Goal: Information Seeking & Learning: Check status

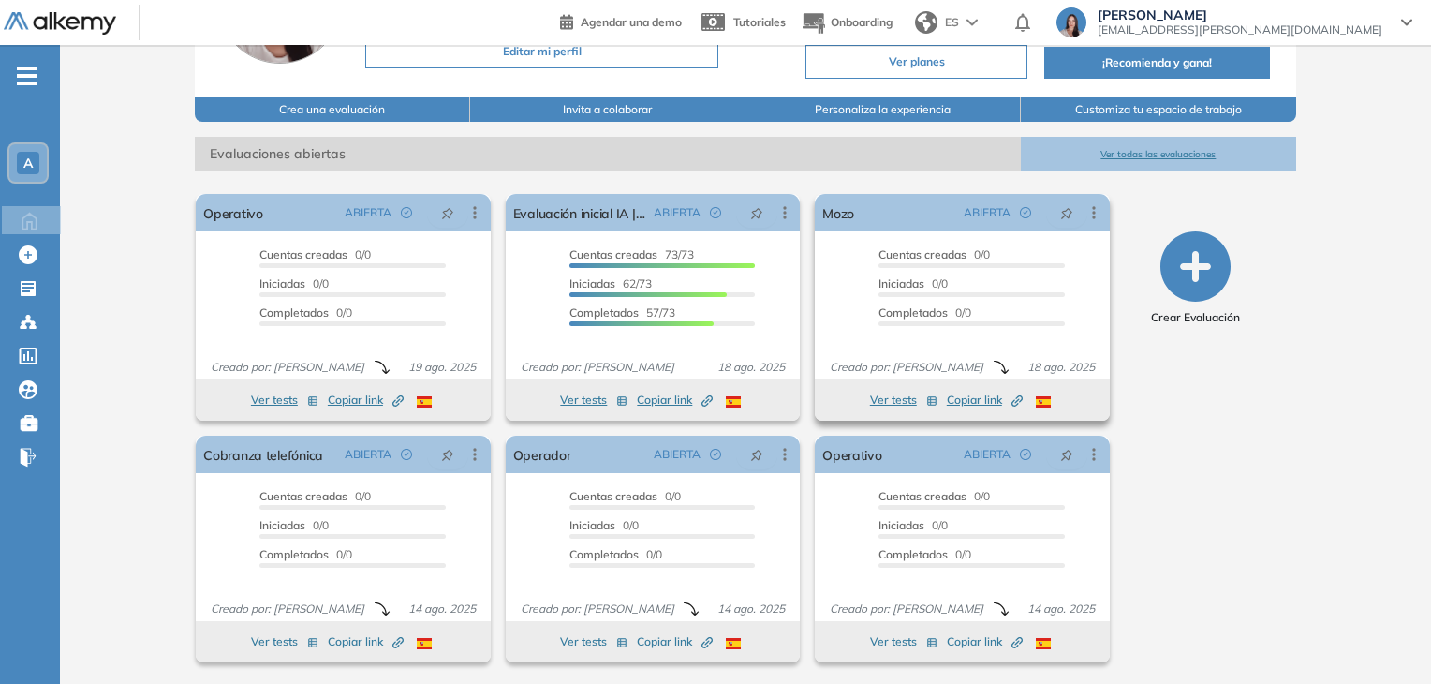
scroll to position [188, 0]
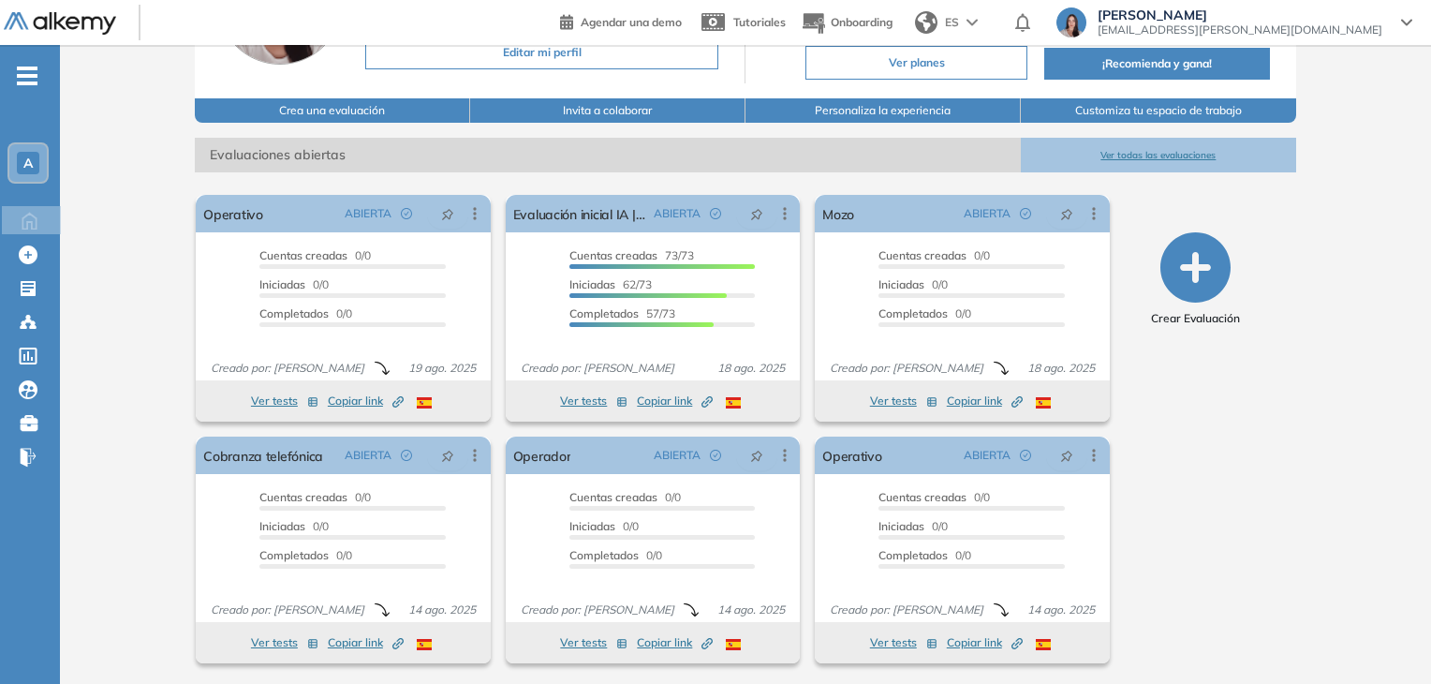
click at [1137, 155] on button "Ver todas las evaluaciones" at bounding box center [1158, 155] width 275 height 35
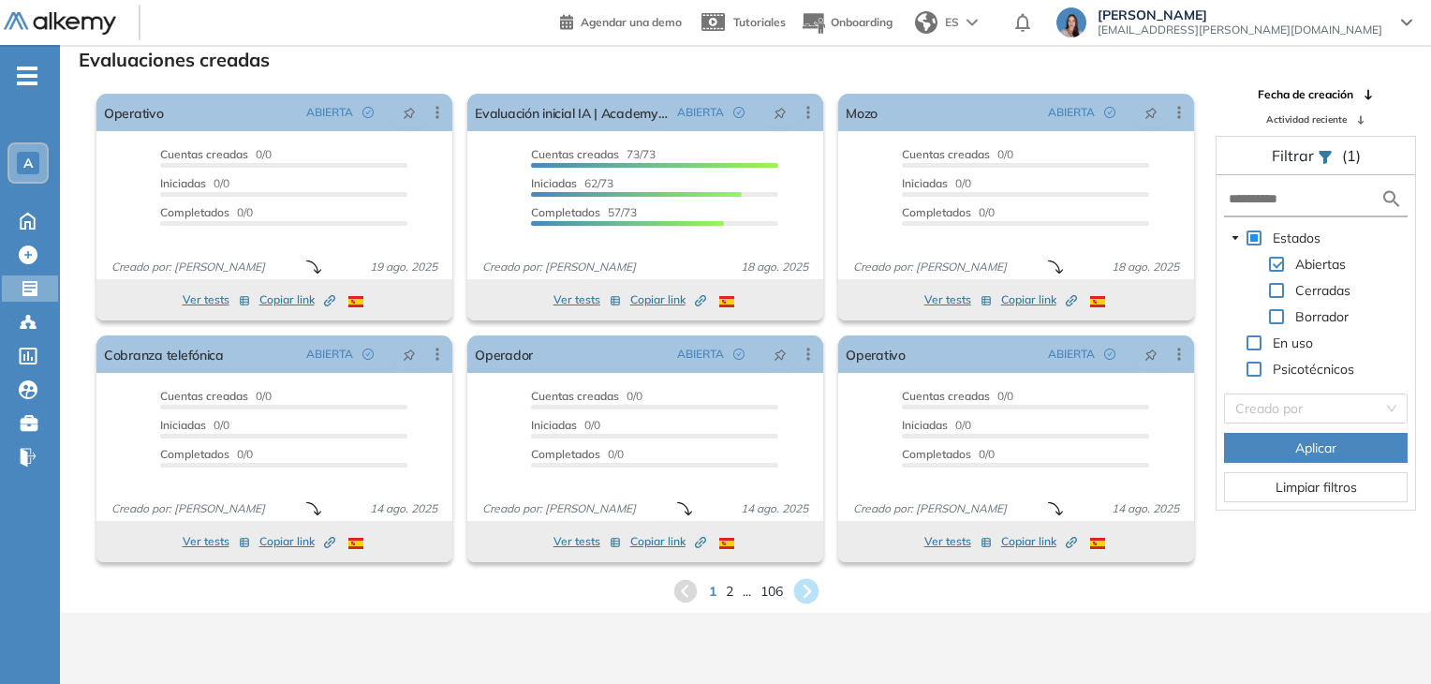
click at [798, 589] on icon at bounding box center [805, 591] width 25 height 25
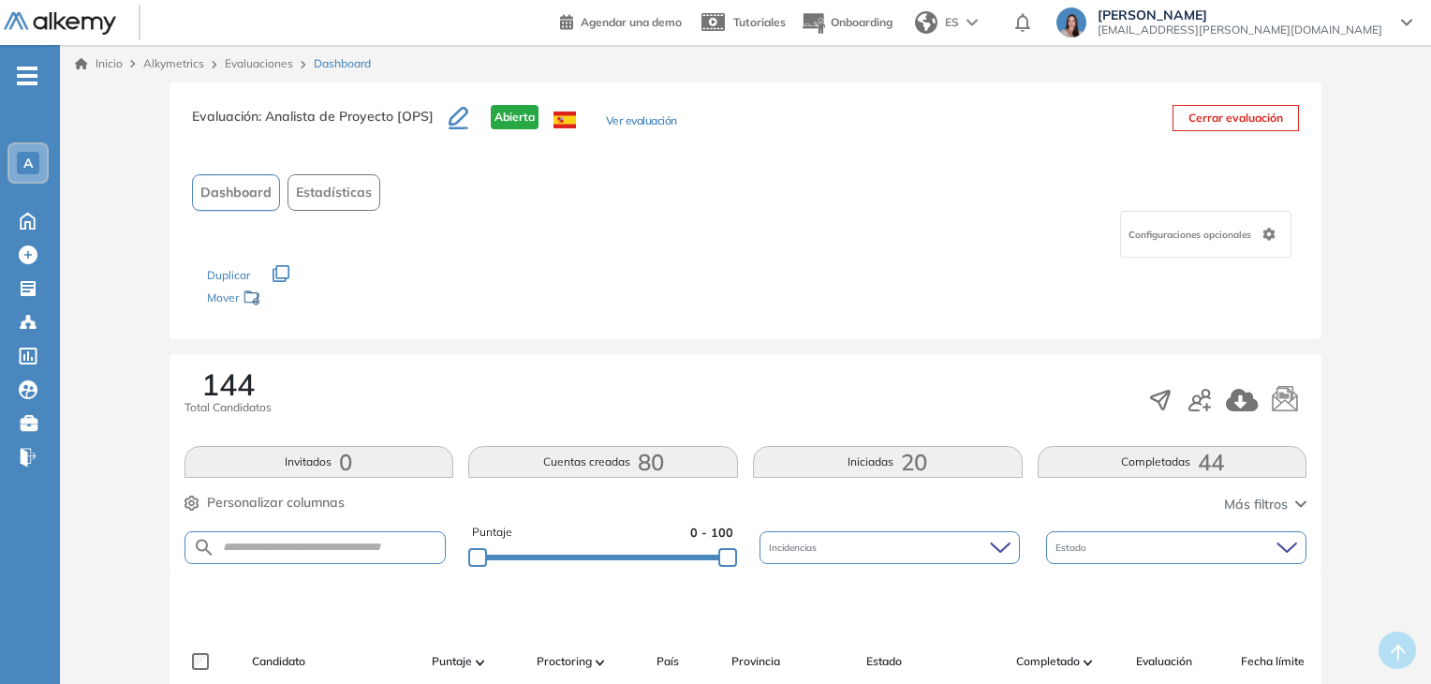
click at [1060, 463] on button "Completadas 44" at bounding box center [1173, 462] width 270 height 32
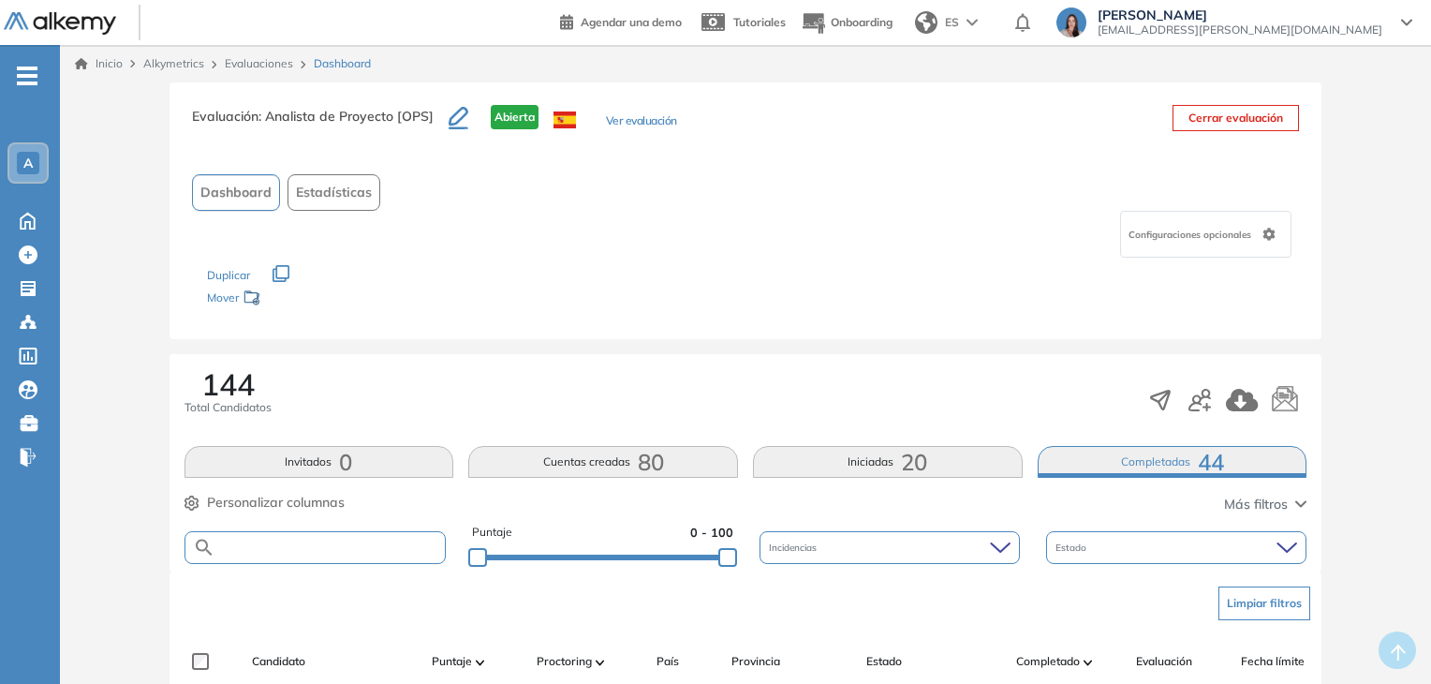
click at [295, 541] on input "text" at bounding box center [330, 548] width 230 height 14
click at [295, 541] on input "*" at bounding box center [330, 548] width 230 height 14
type input "****"
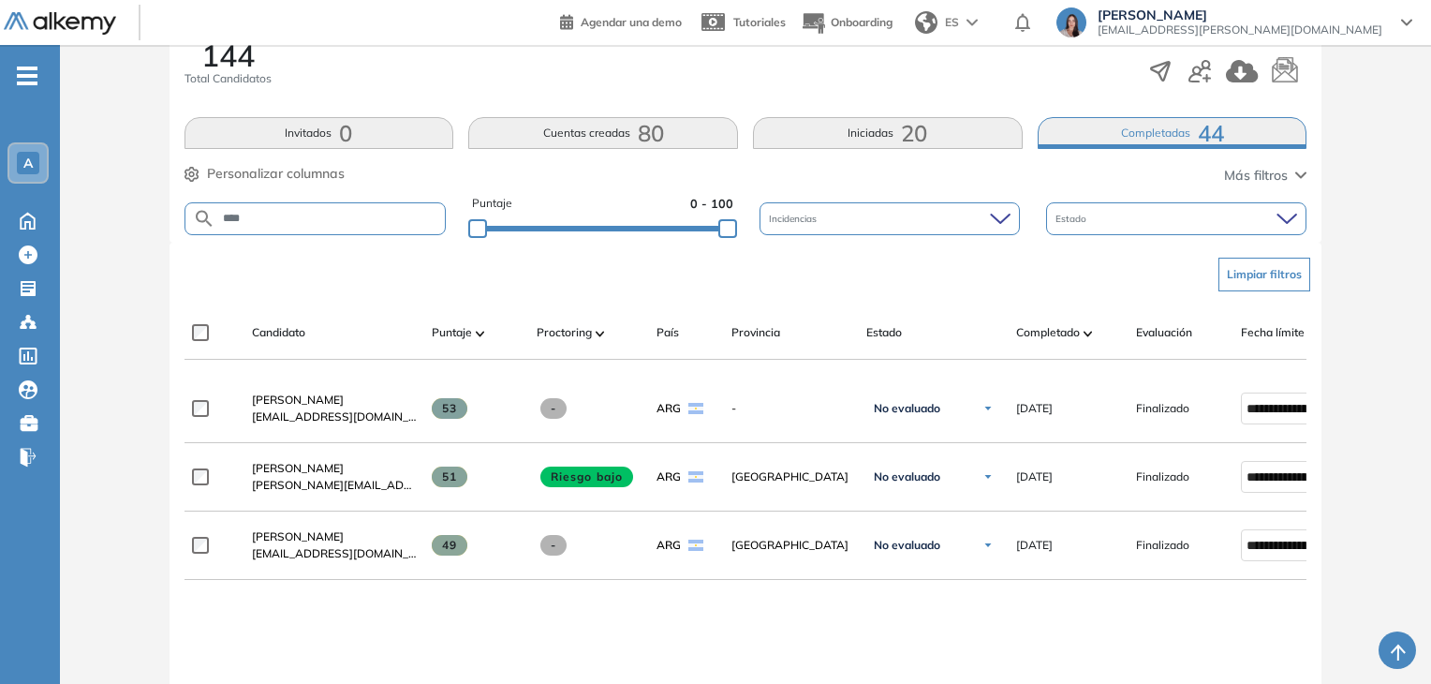
scroll to position [331, 0]
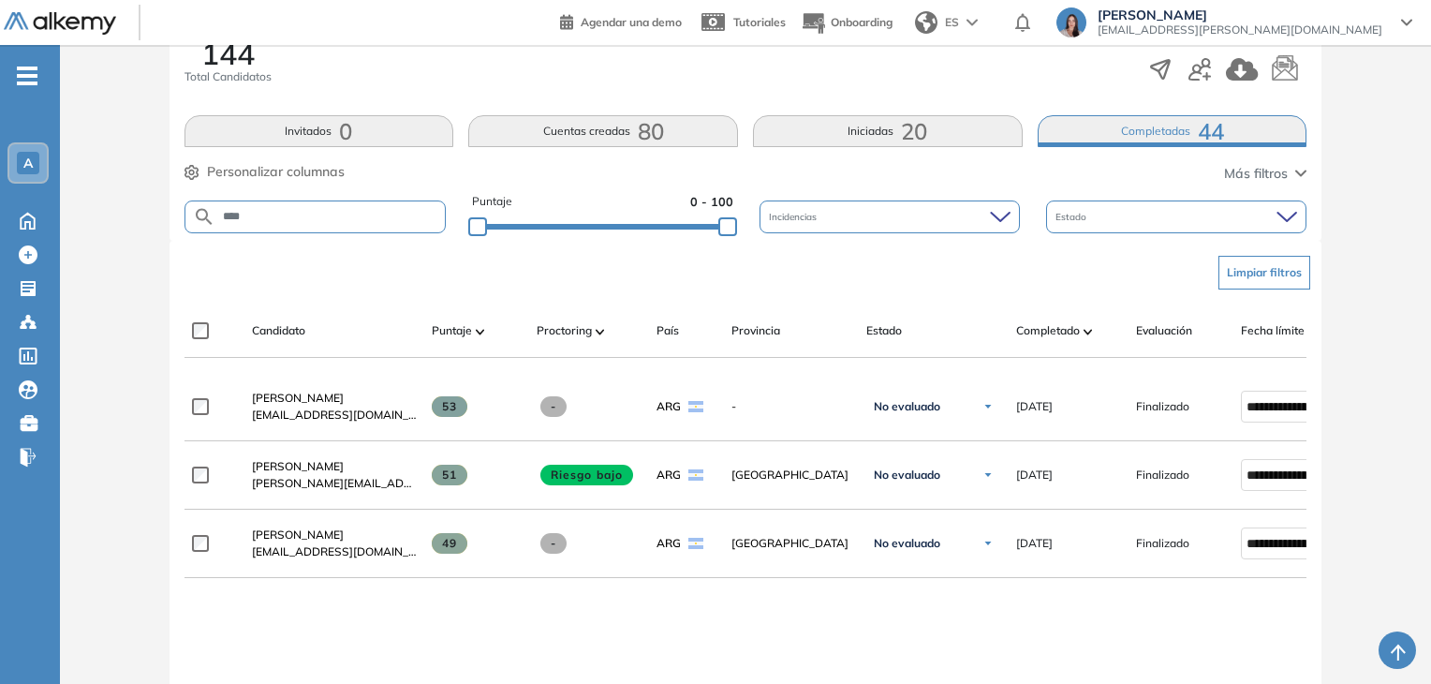
click at [401, 221] on input "****" at bounding box center [330, 217] width 230 height 14
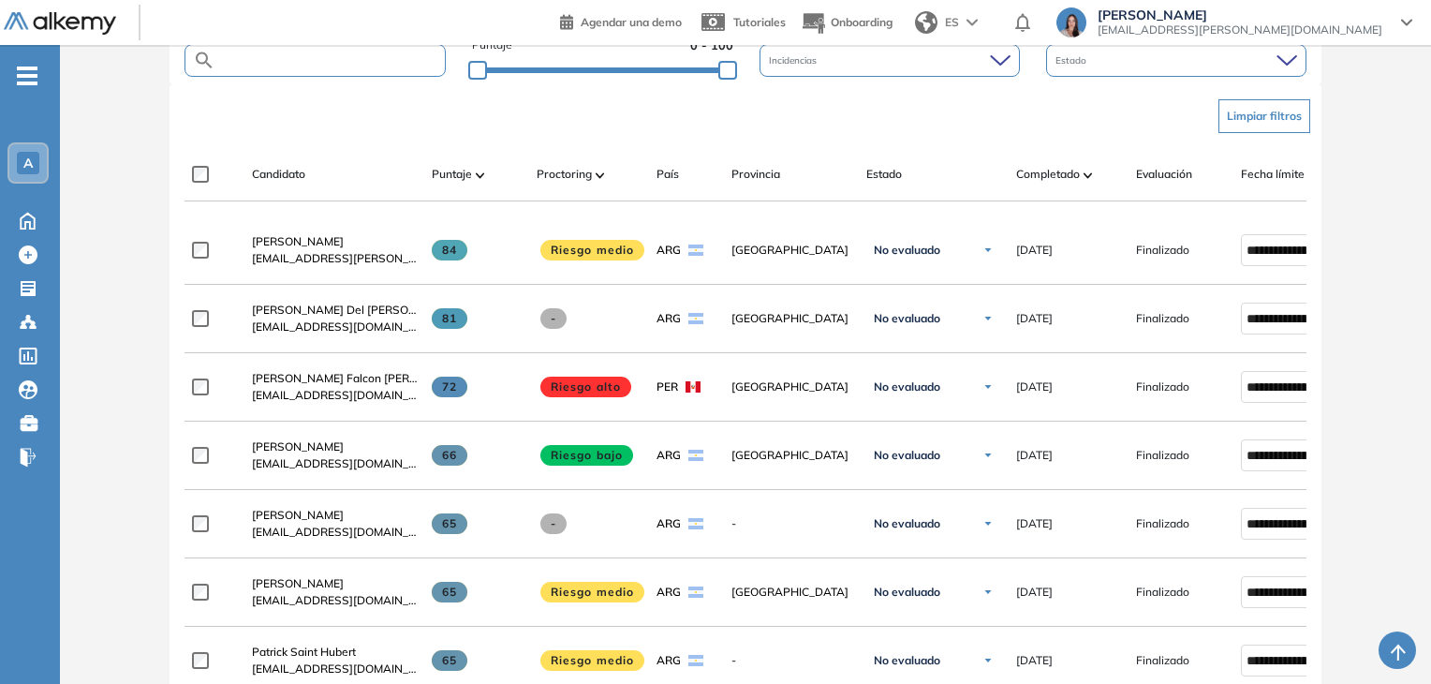
scroll to position [488, 0]
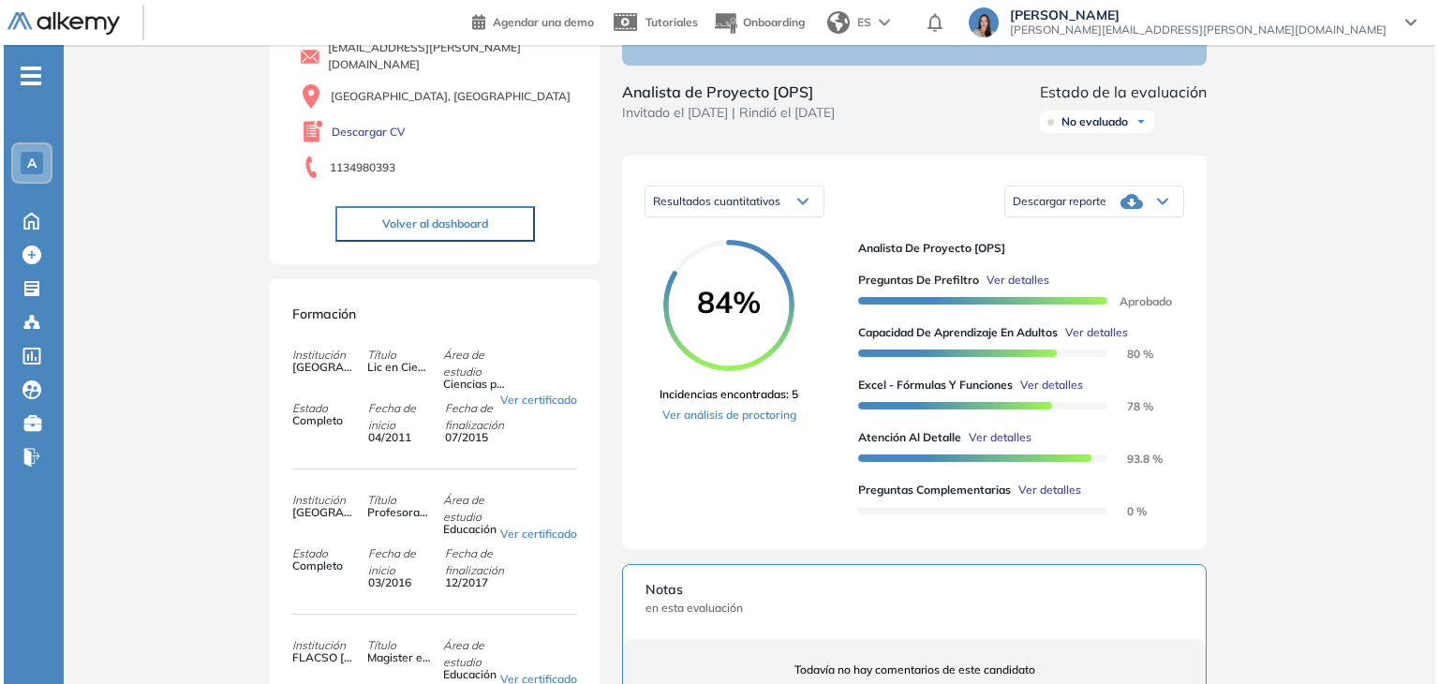
scroll to position [180, 0]
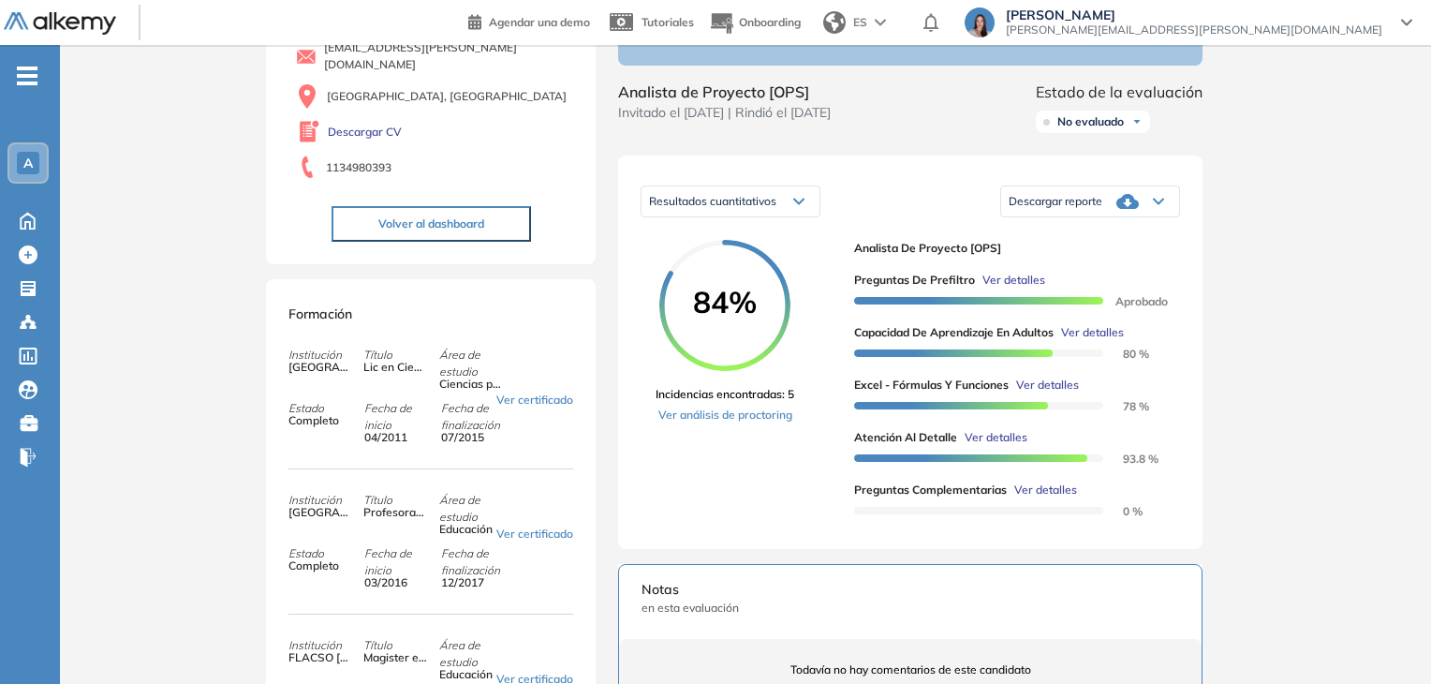
click at [1055, 393] on span "Ver detalles" at bounding box center [1047, 385] width 63 height 17
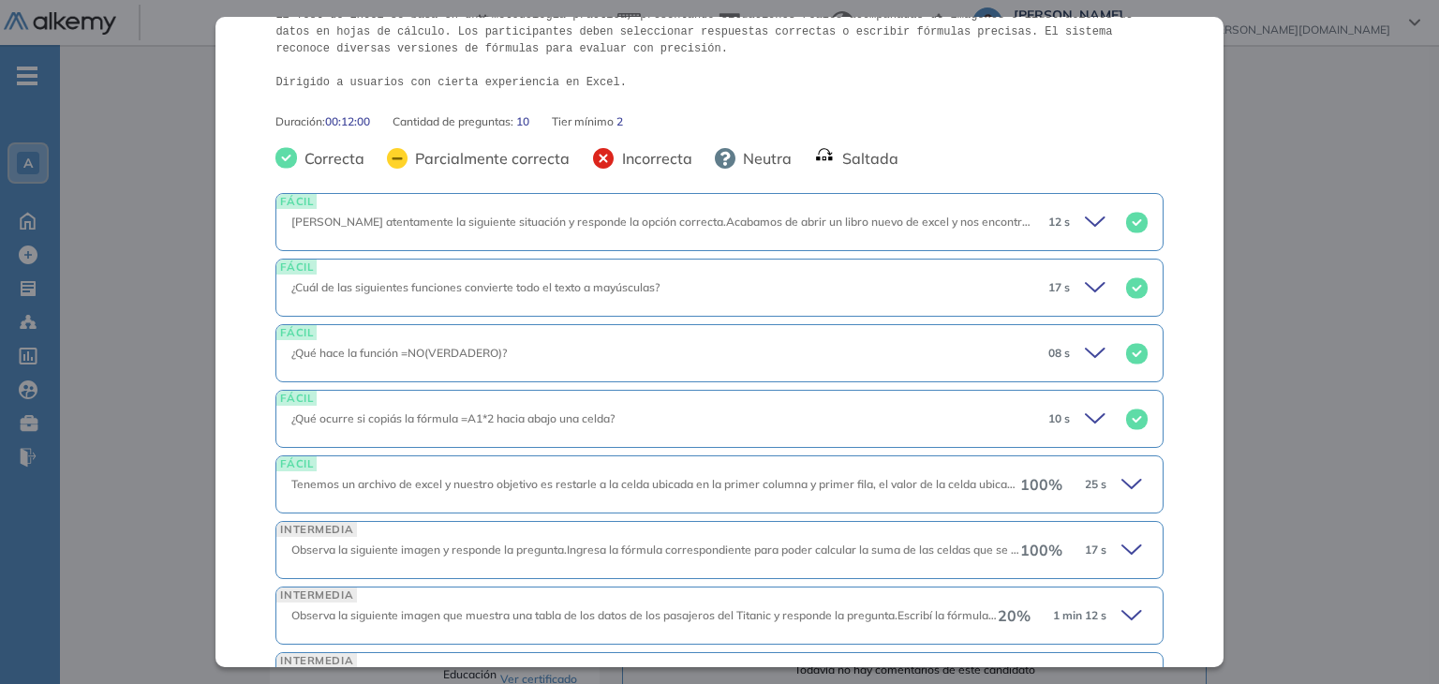
scroll to position [400, 0]
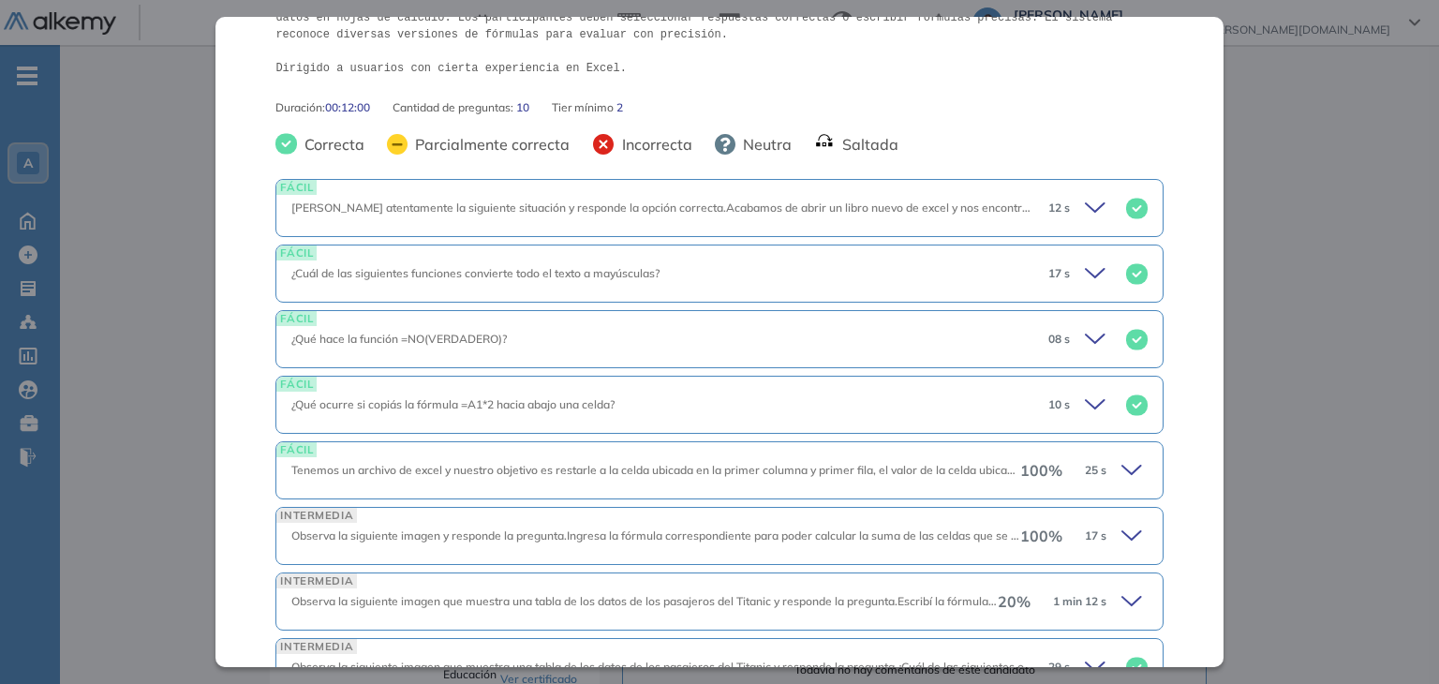
click at [1085, 336] on icon at bounding box center [1098, 339] width 26 height 26
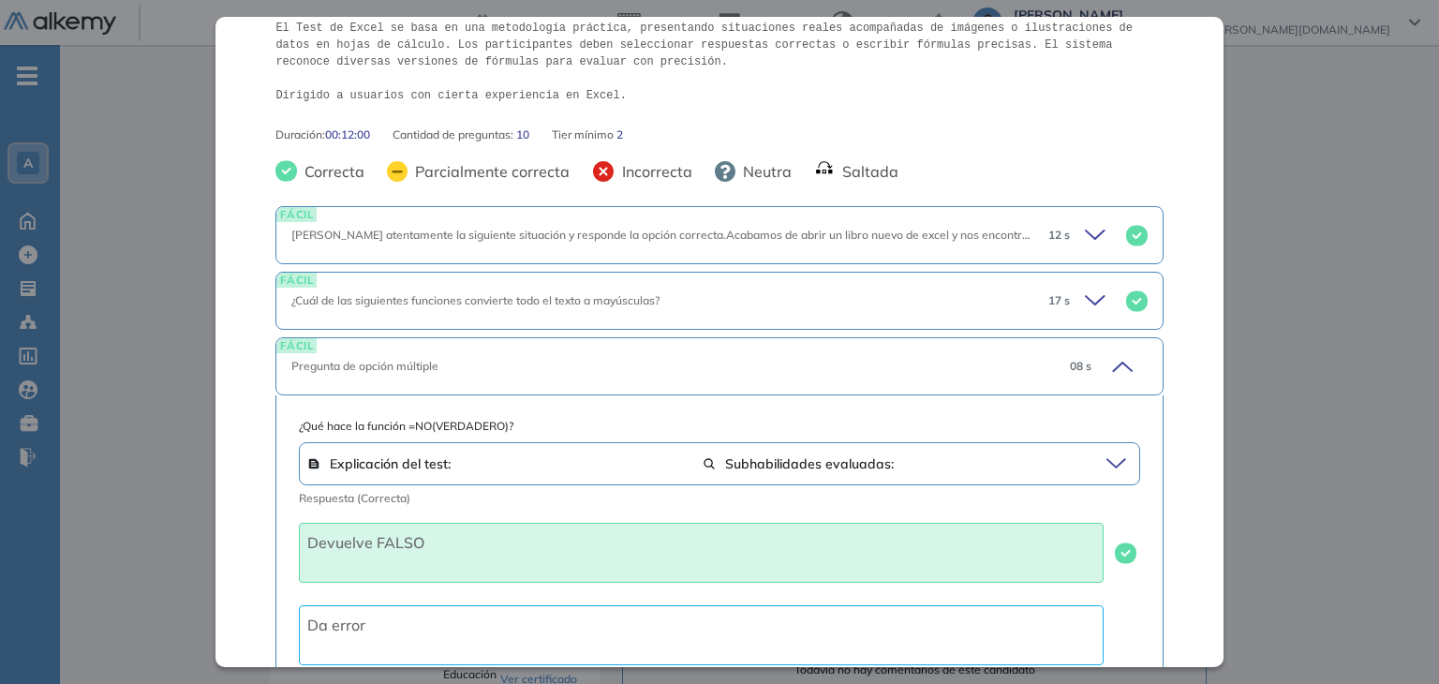
scroll to position [365, 0]
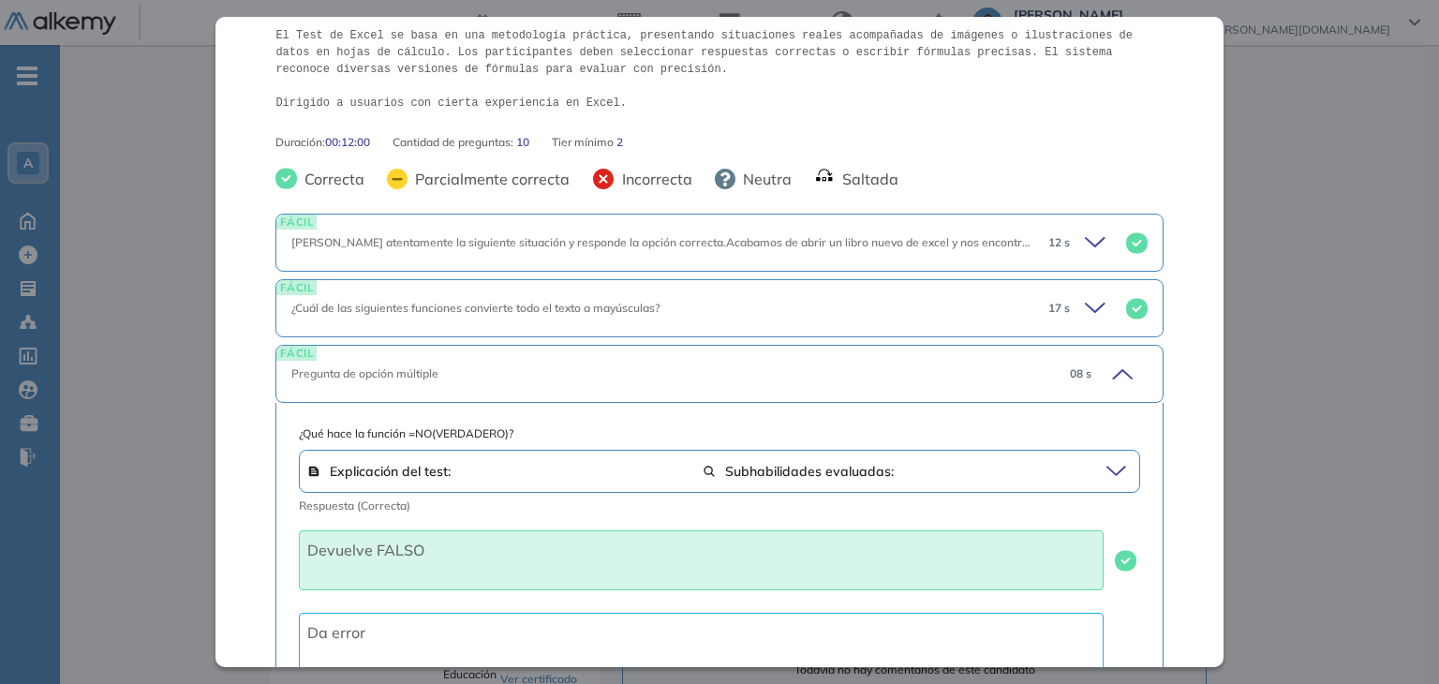
click at [1085, 233] on icon at bounding box center [1098, 243] width 26 height 26
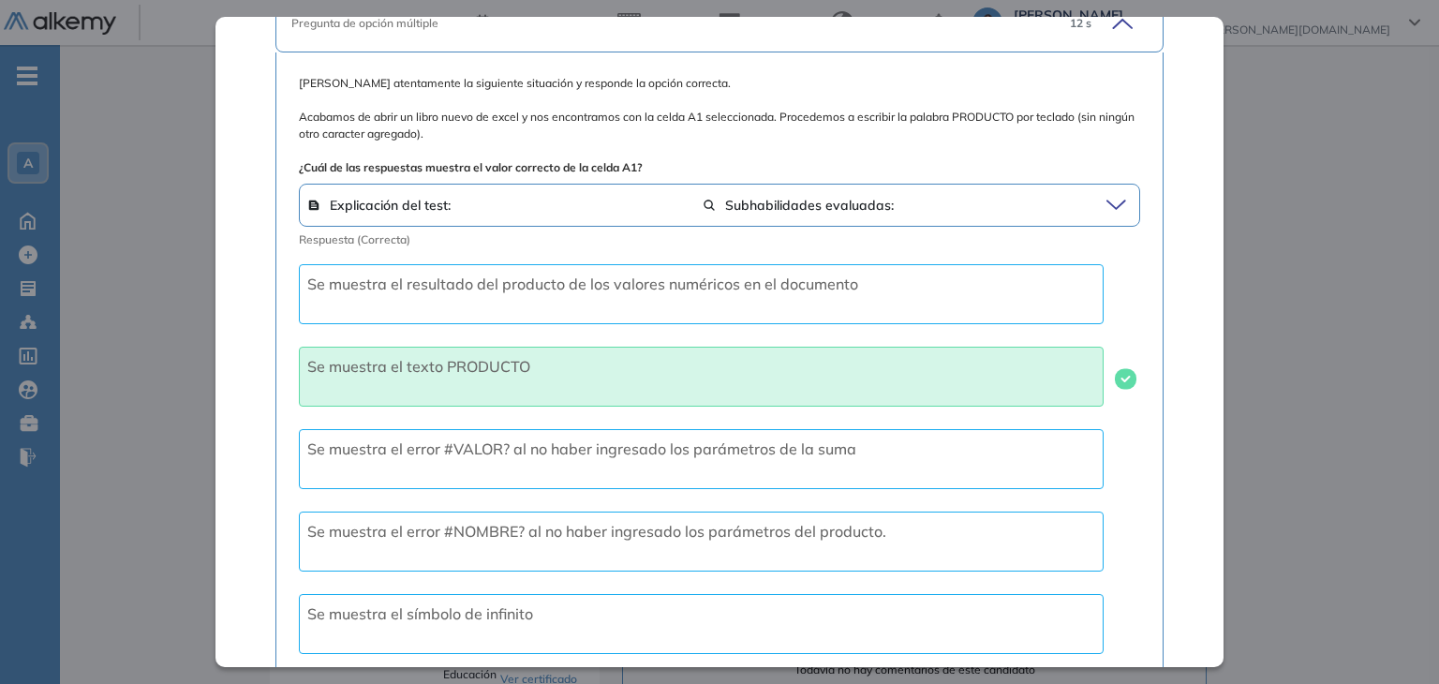
scroll to position [583, 0]
click at [1104, 188] on div "Explicación del test: Subhabilidades evaluadas:" at bounding box center [719, 206] width 840 height 43
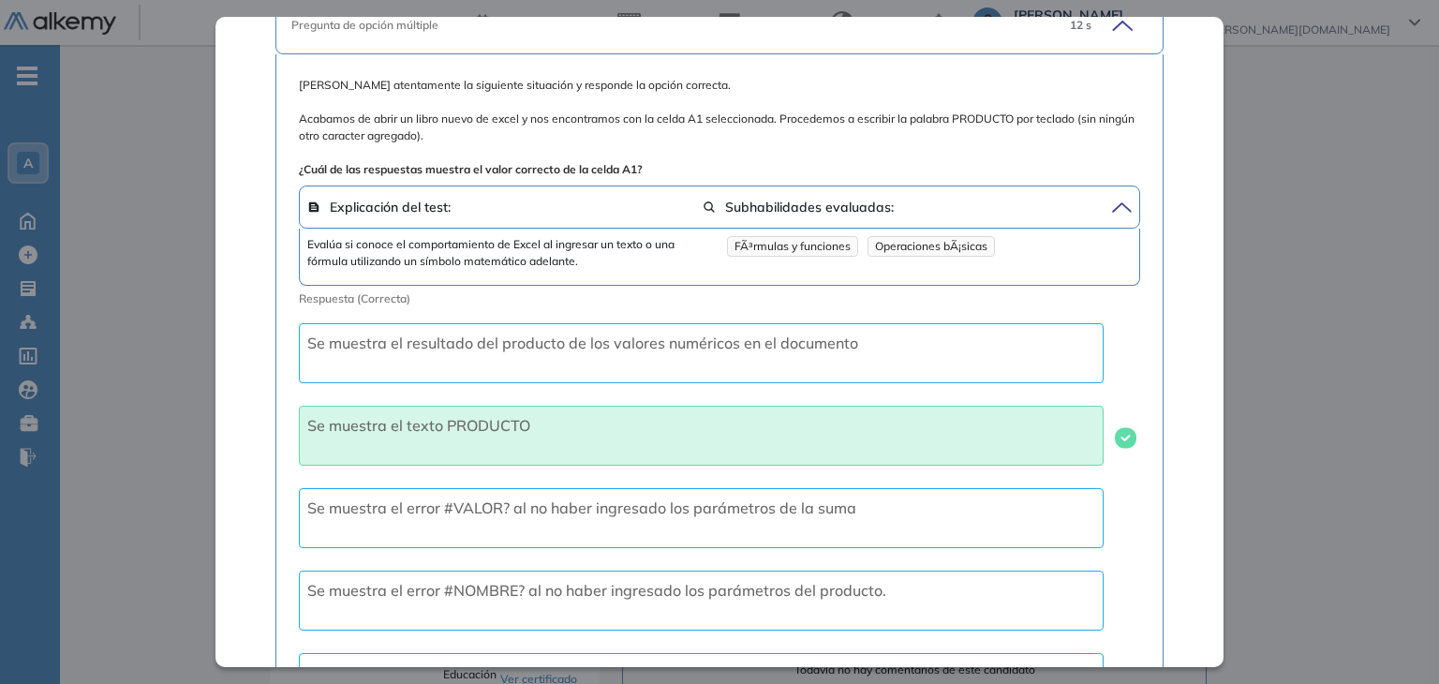
click at [1106, 201] on icon at bounding box center [1118, 207] width 25 height 26
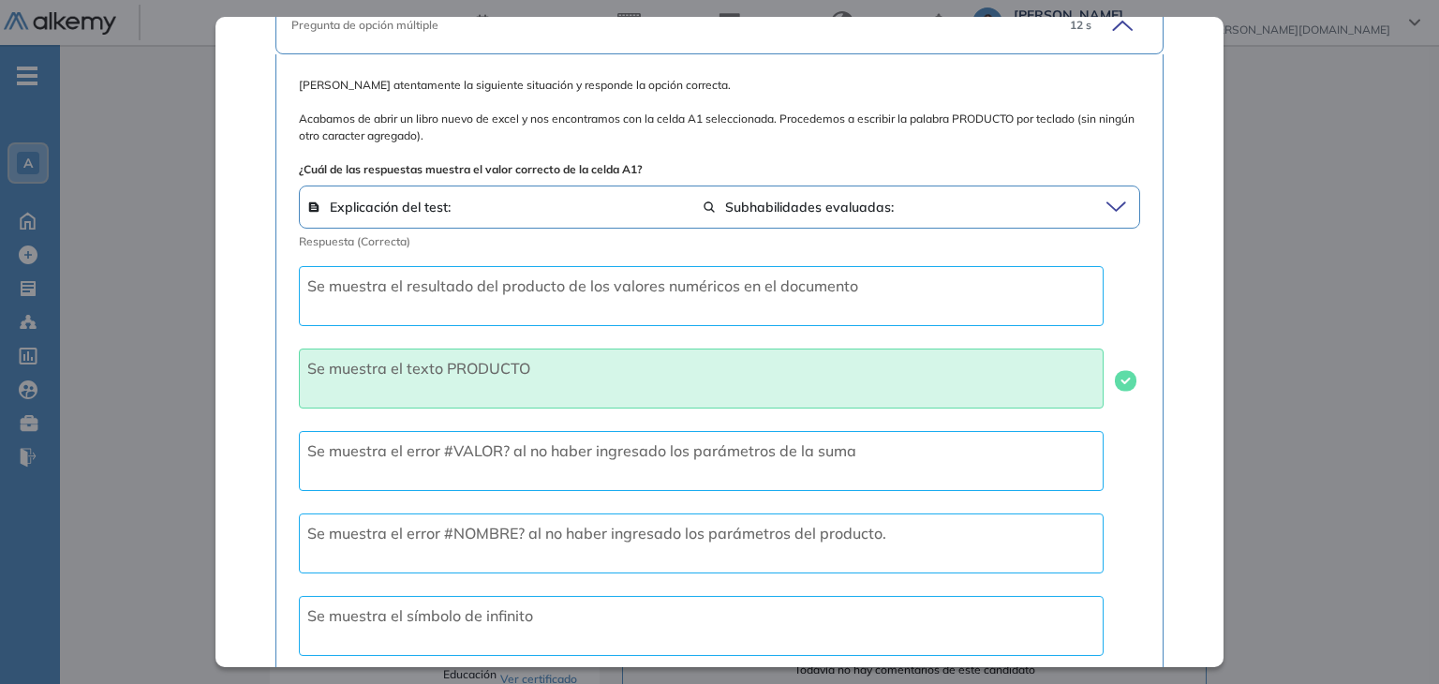
click at [1106, 212] on icon at bounding box center [1118, 207] width 25 height 26
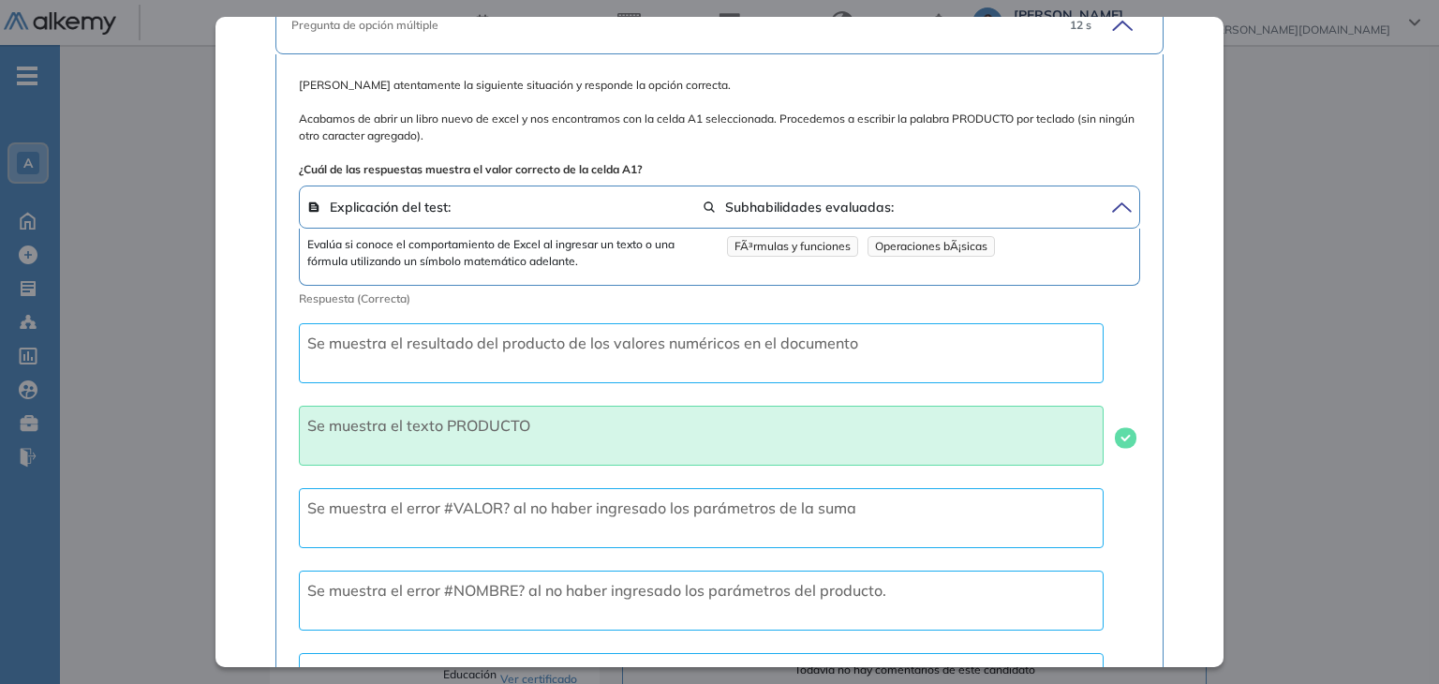
click at [1106, 212] on icon at bounding box center [1118, 207] width 25 height 26
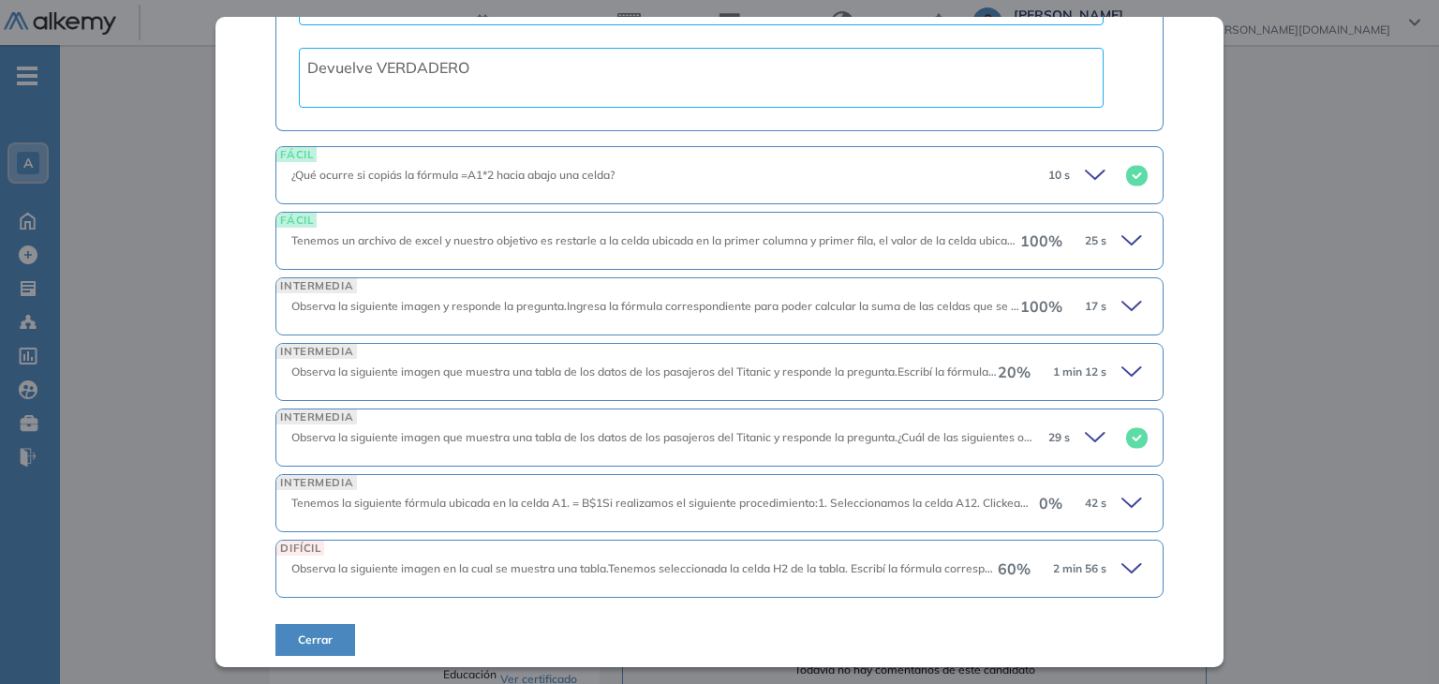
scroll to position [1896, 0]
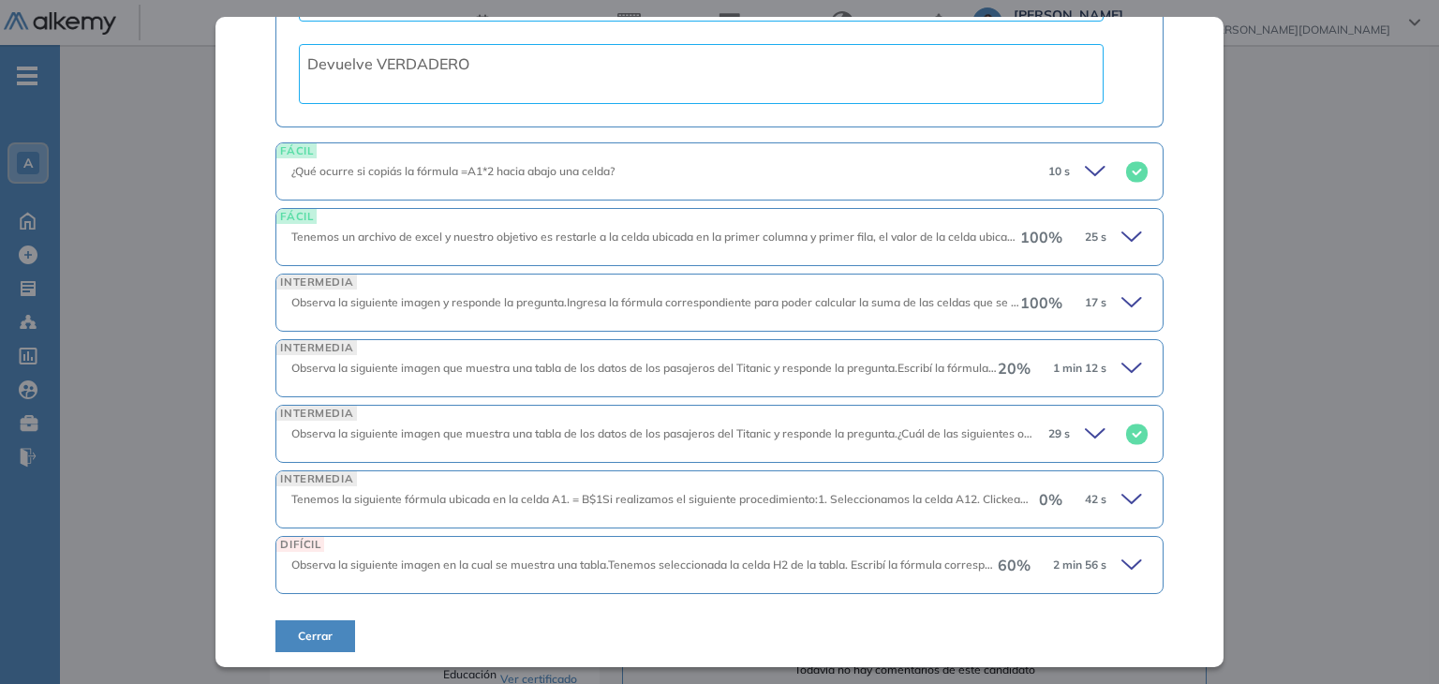
click at [1121, 556] on icon at bounding box center [1134, 565] width 26 height 26
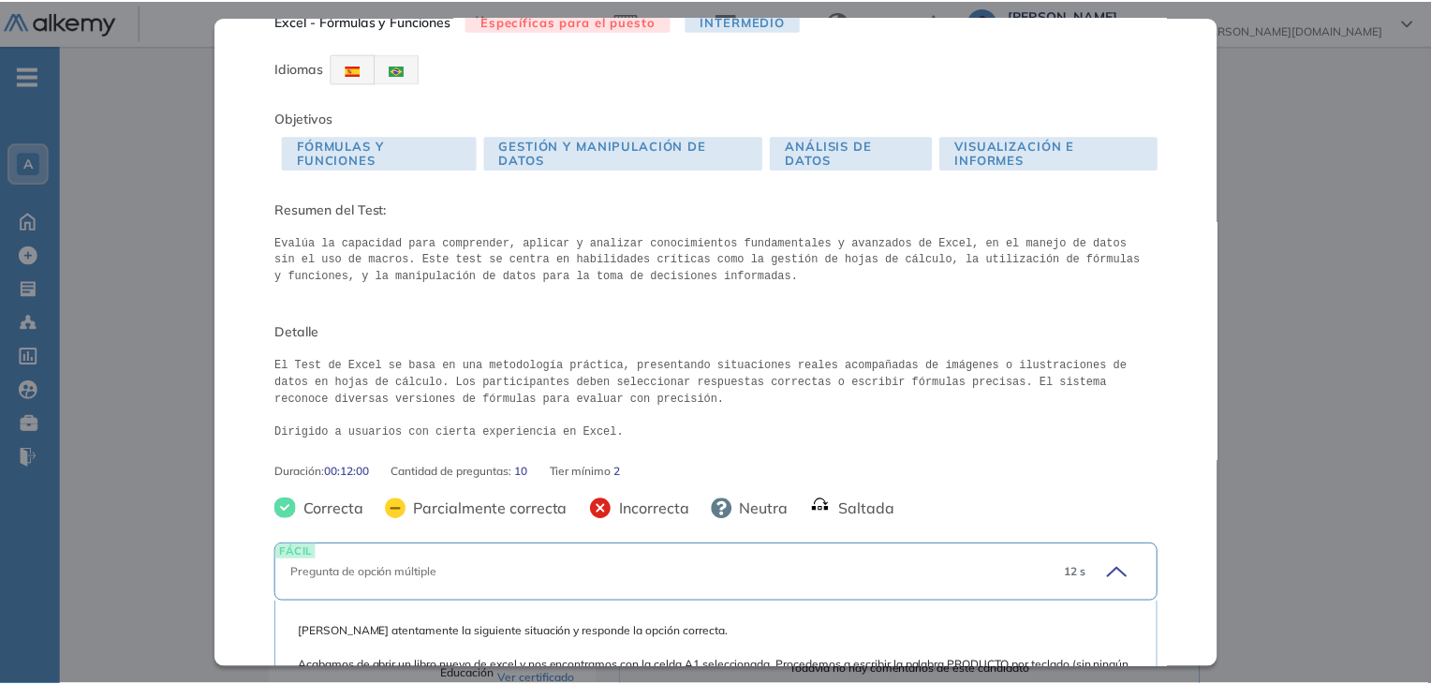
scroll to position [0, 0]
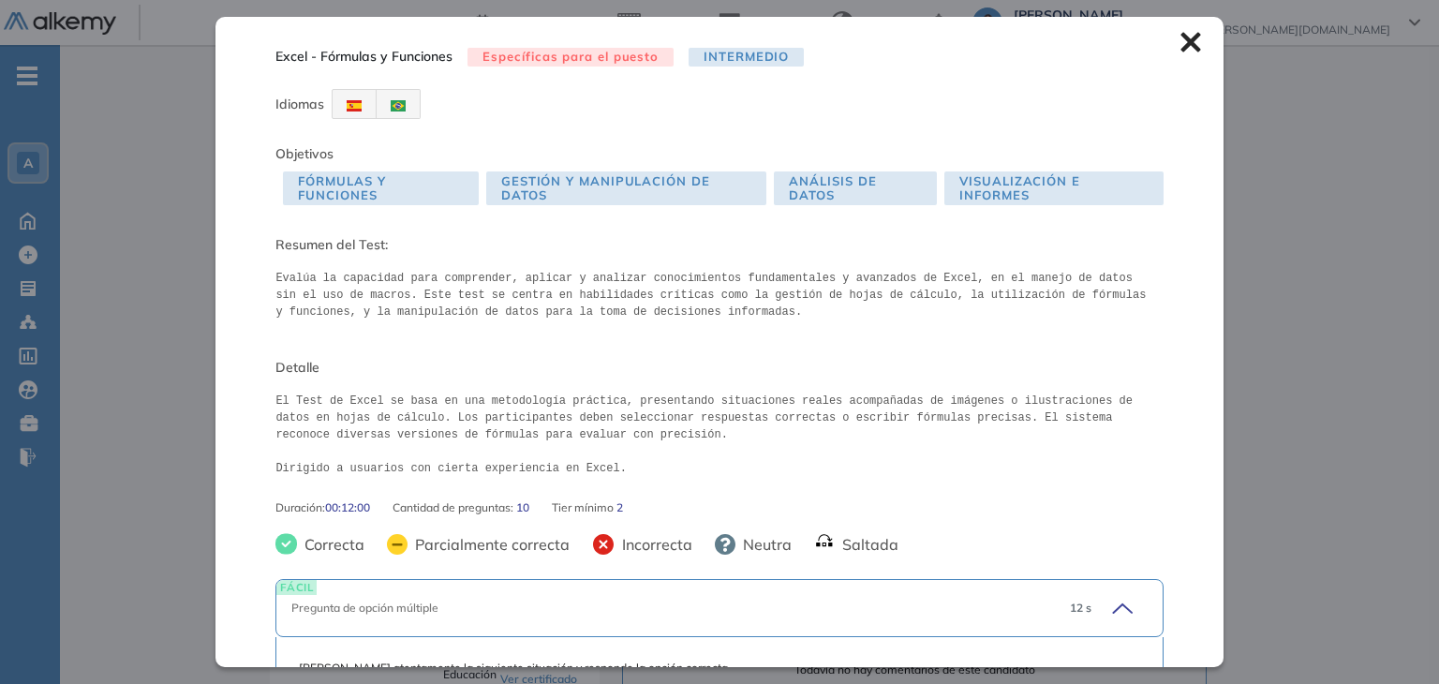
click at [1180, 45] on icon at bounding box center [1190, 43] width 20 height 20
